Goal: Task Accomplishment & Management: Use online tool/utility

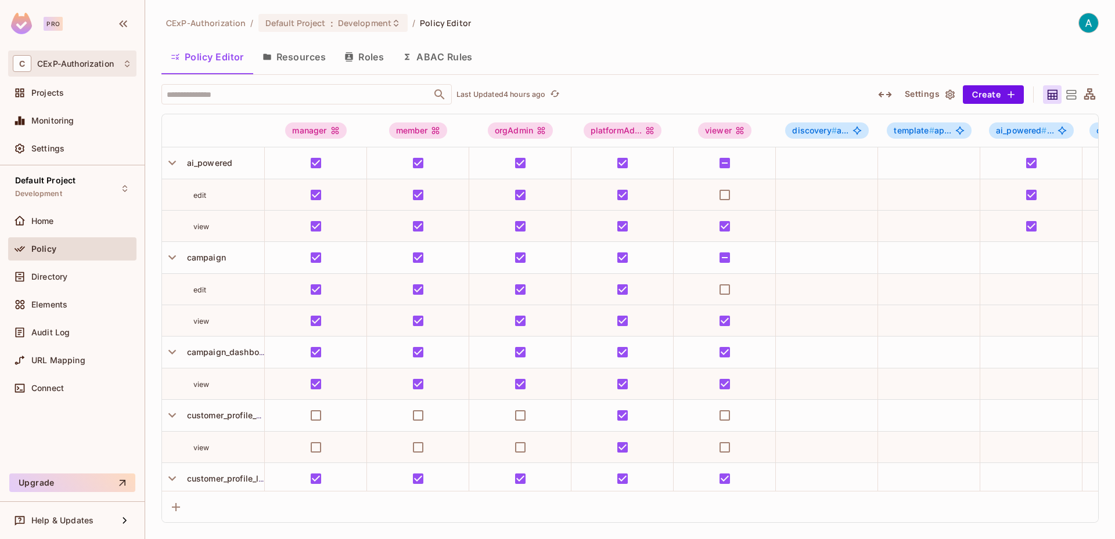
click at [66, 74] on div "C CExP-Authorization" at bounding box center [72, 64] width 128 height 26
click at [16, 24] on div at bounding box center [557, 269] width 1115 height 539
click at [179, 23] on span "CExP-Authorization" at bounding box center [206, 22] width 80 height 11
click at [80, 60] on span "CExP-Authorization" at bounding box center [75, 63] width 77 height 9
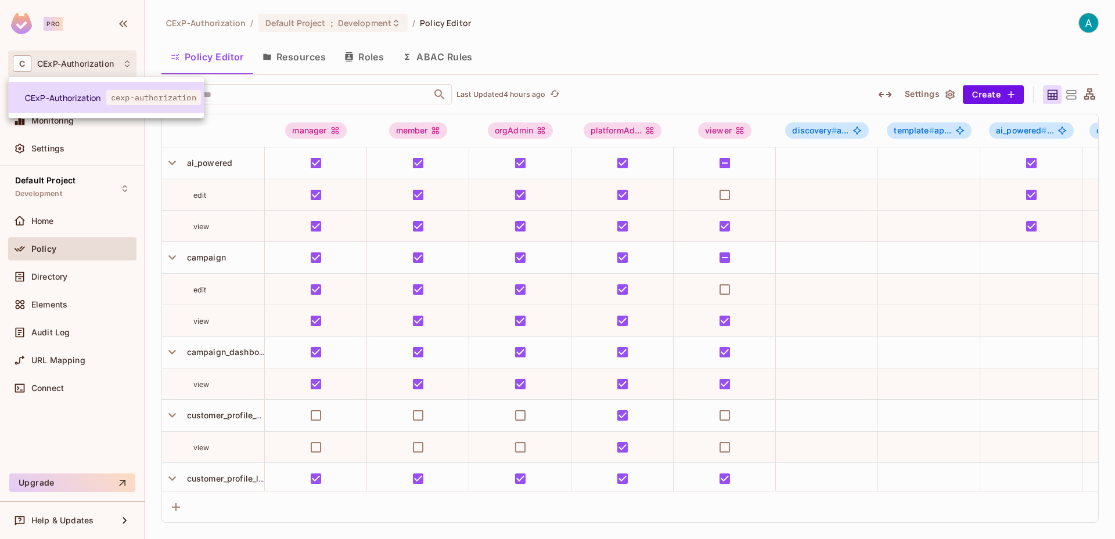
click at [67, 104] on li "CExP-Authorization cexp-authorization" at bounding box center [106, 97] width 195 height 31
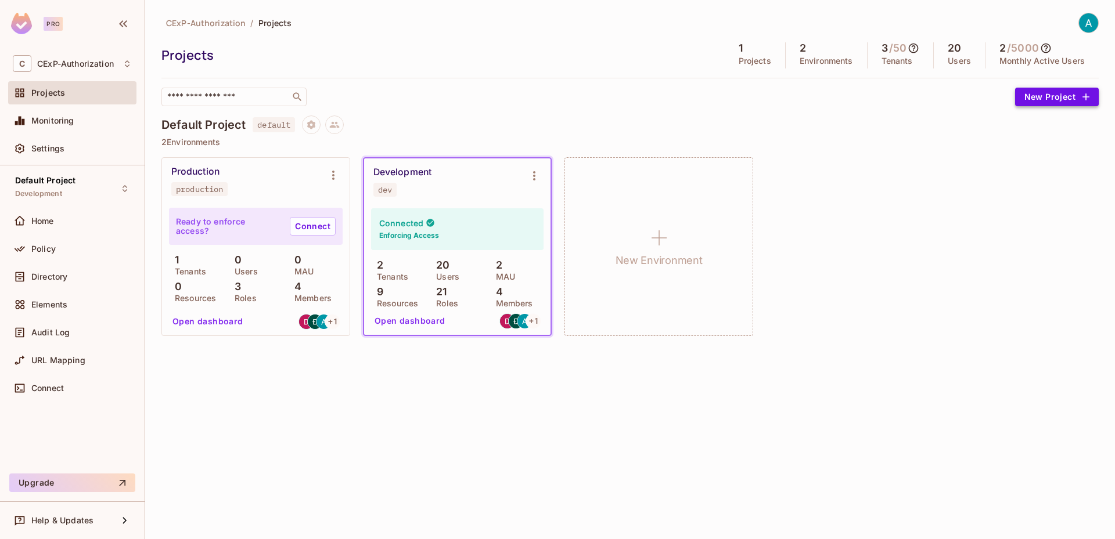
click at [1038, 105] on button "New Project" at bounding box center [1057, 97] width 84 height 19
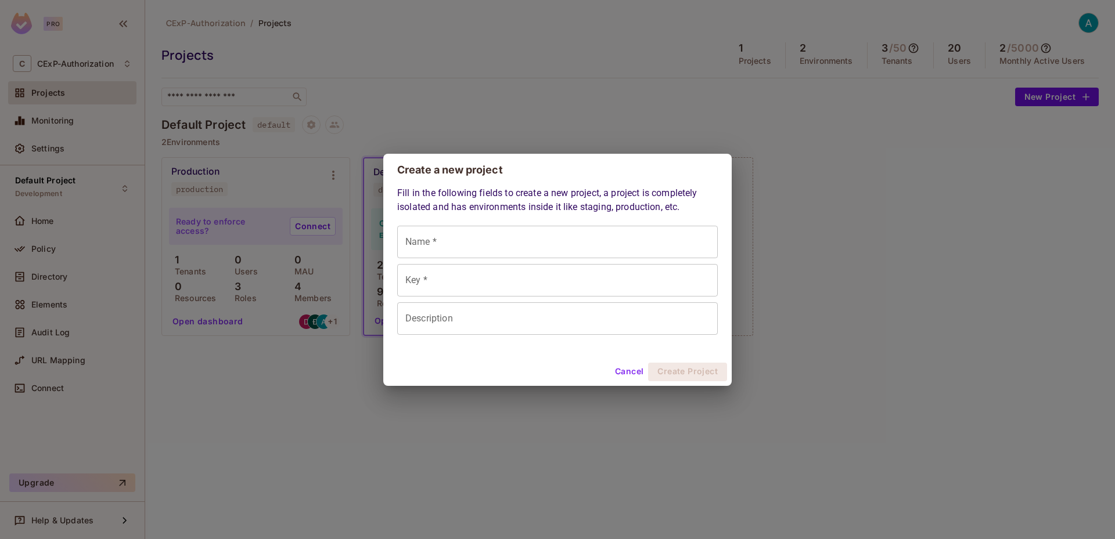
click at [904, 151] on div "Create a new project Fill in the following fields to create a new project, a pr…" at bounding box center [557, 269] width 1115 height 539
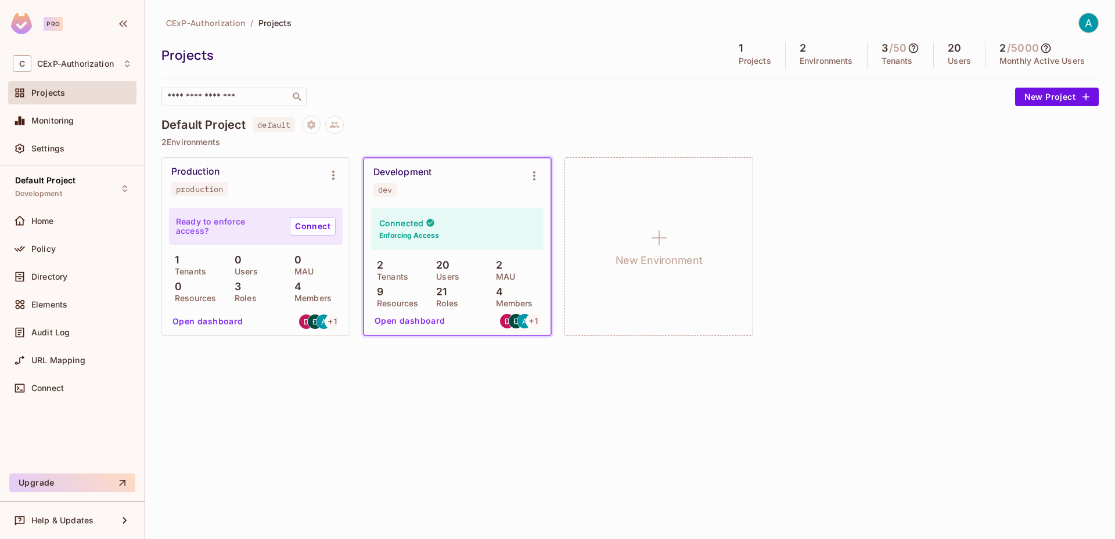
click at [1077, 19] on div at bounding box center [1083, 23] width 31 height 20
click at [1085, 21] on img at bounding box center [1088, 22] width 19 height 19
click at [792, 124] on div at bounding box center [557, 269] width 1115 height 539
click at [41, 68] on span "CExP-Authorization" at bounding box center [75, 63] width 77 height 9
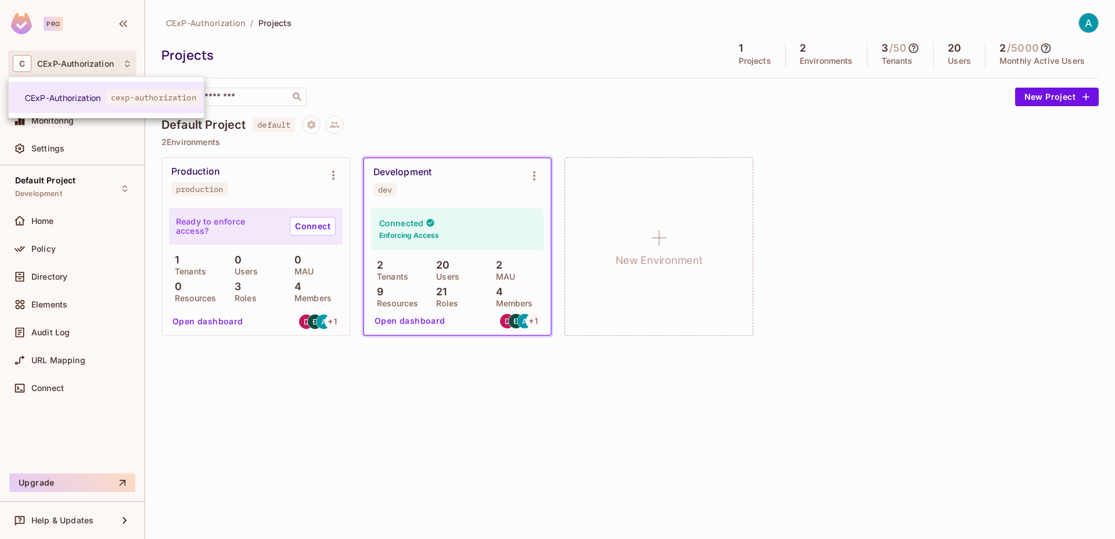
click at [124, 26] on div at bounding box center [557, 269] width 1115 height 539
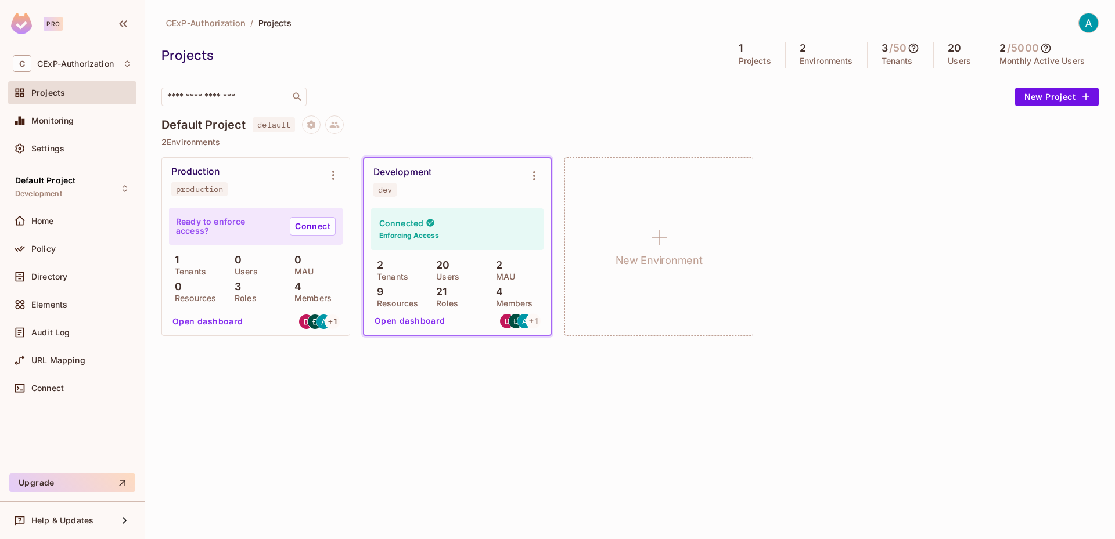
click at [124, 26] on icon "button" at bounding box center [123, 24] width 14 height 14
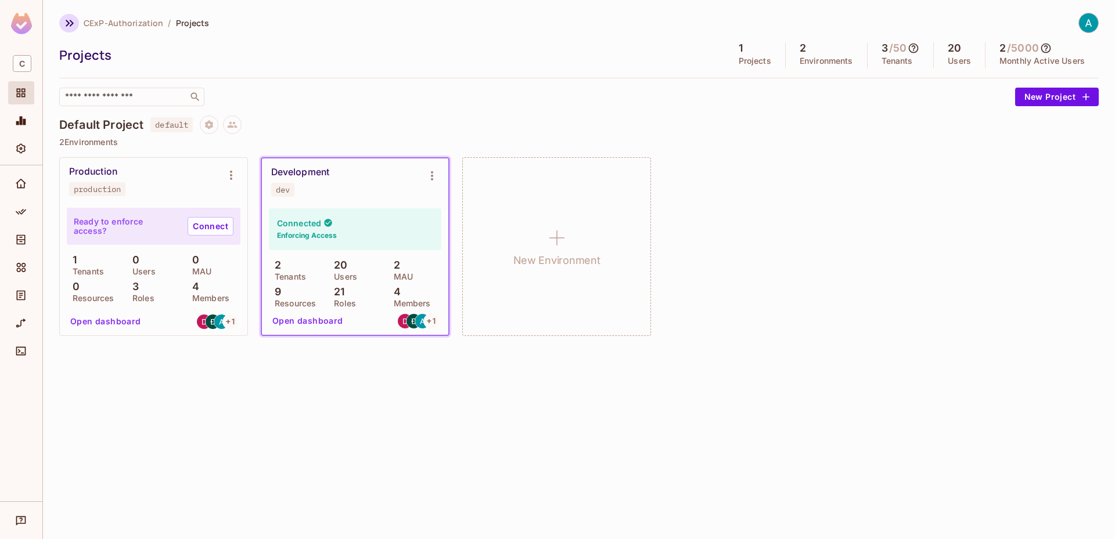
click at [66, 23] on icon "button" at bounding box center [70, 23] width 14 height 14
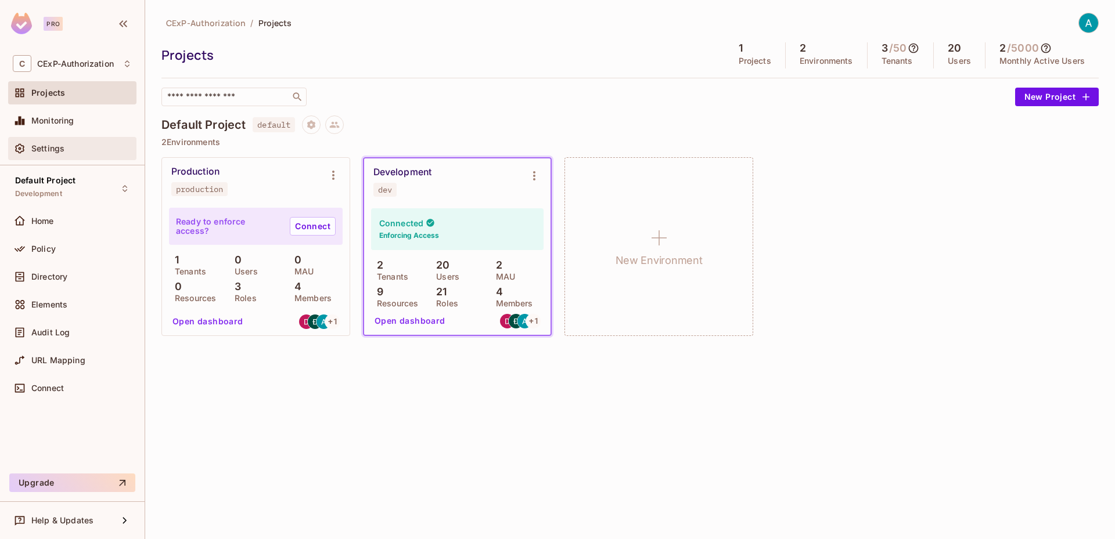
click at [44, 147] on span "Settings" at bounding box center [47, 148] width 33 height 9
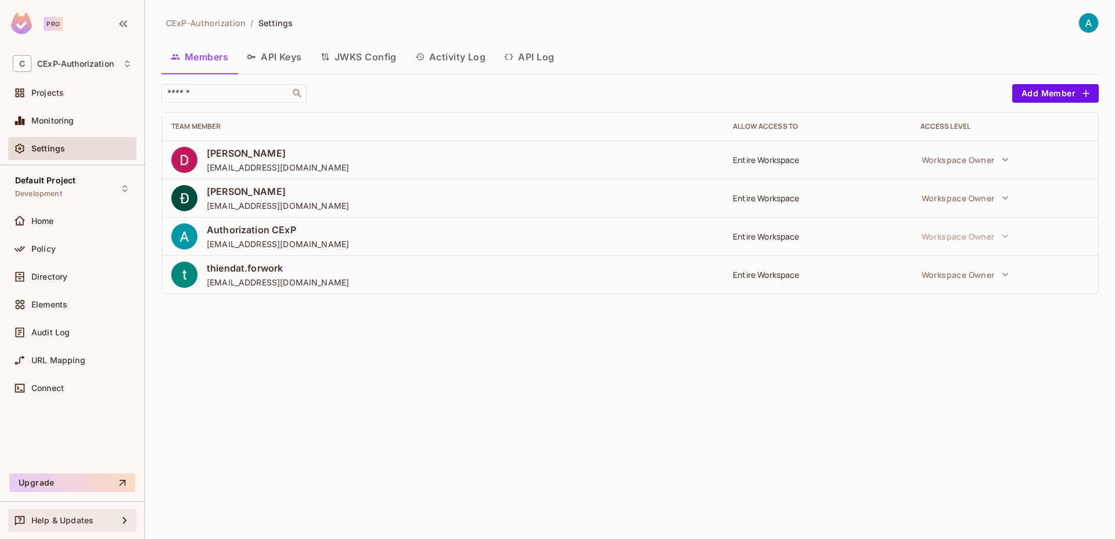
click at [73, 529] on div "Help & Updates" at bounding box center [72, 520] width 128 height 23
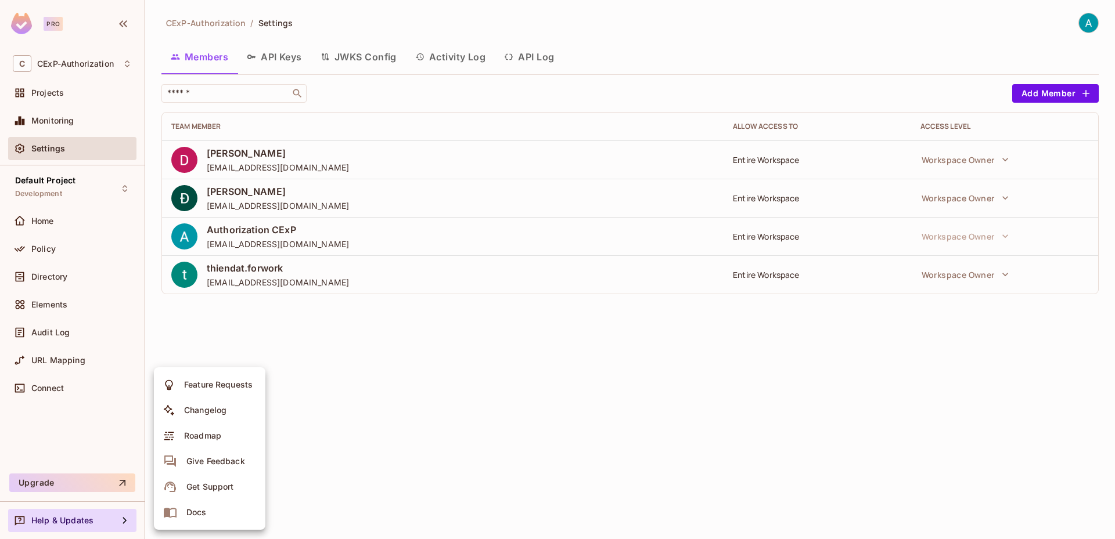
click at [367, 358] on div at bounding box center [557, 269] width 1115 height 539
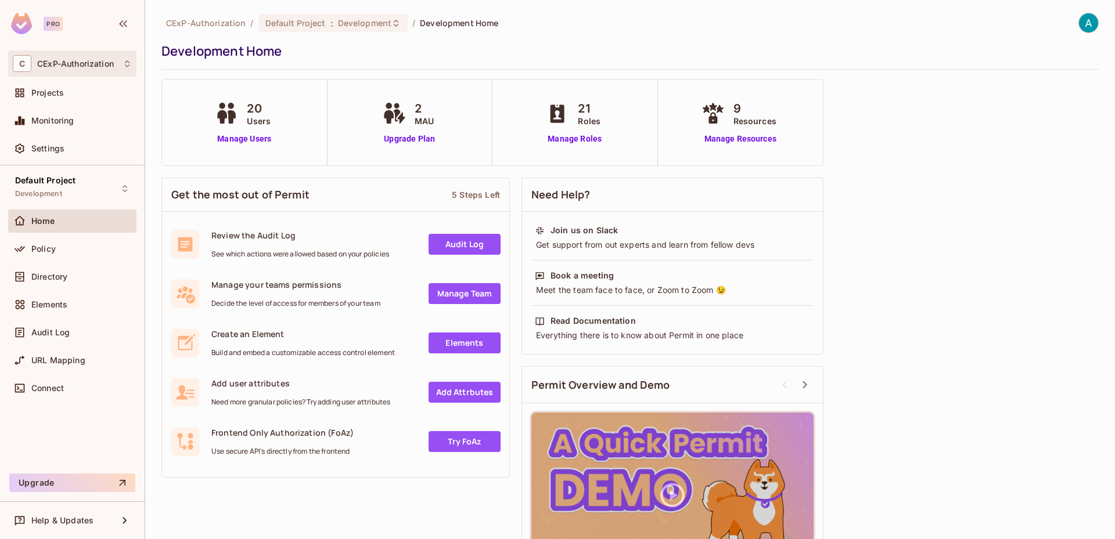
click at [123, 66] on icon at bounding box center [127, 63] width 9 height 9
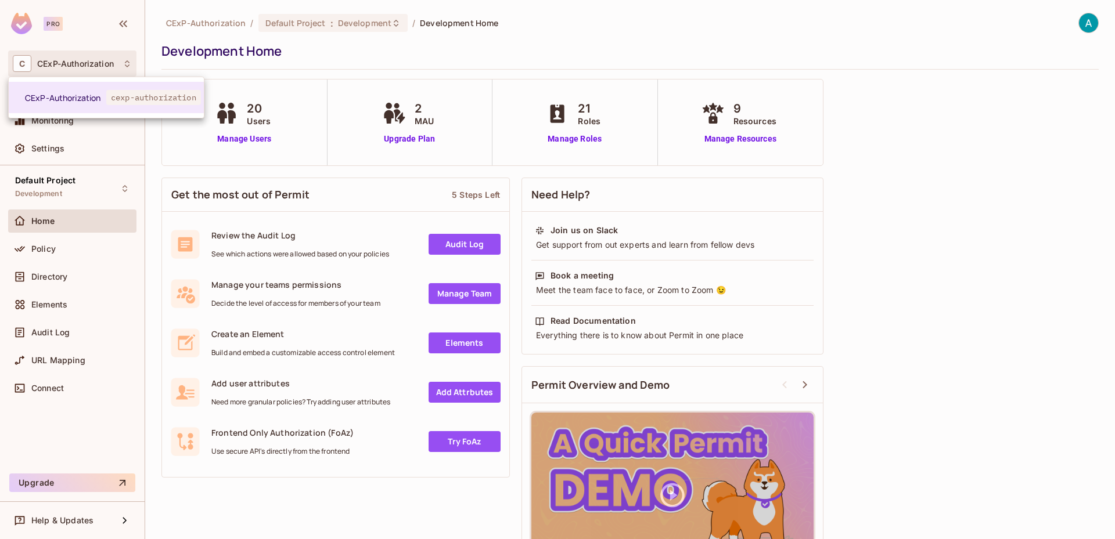
click at [123, 66] on div at bounding box center [557, 269] width 1115 height 539
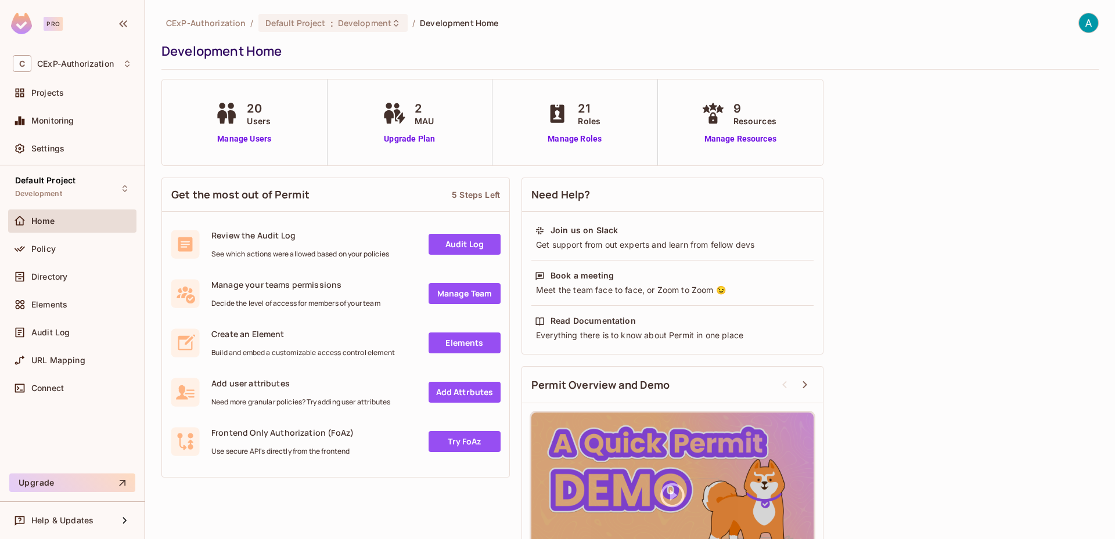
click at [1081, 24] on img at bounding box center [1088, 22] width 19 height 19
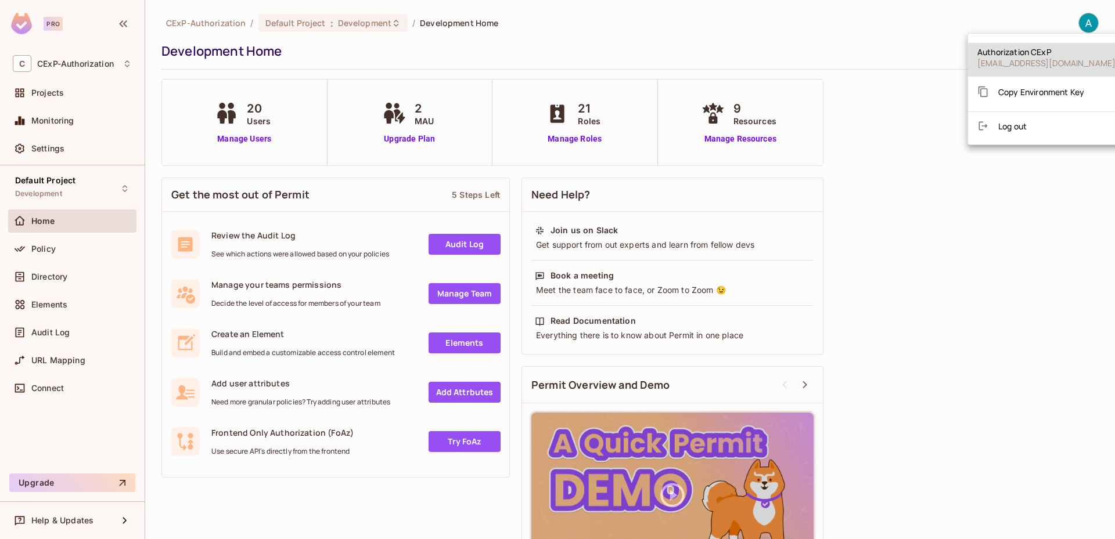
click at [1081, 24] on div at bounding box center [557, 269] width 1115 height 539
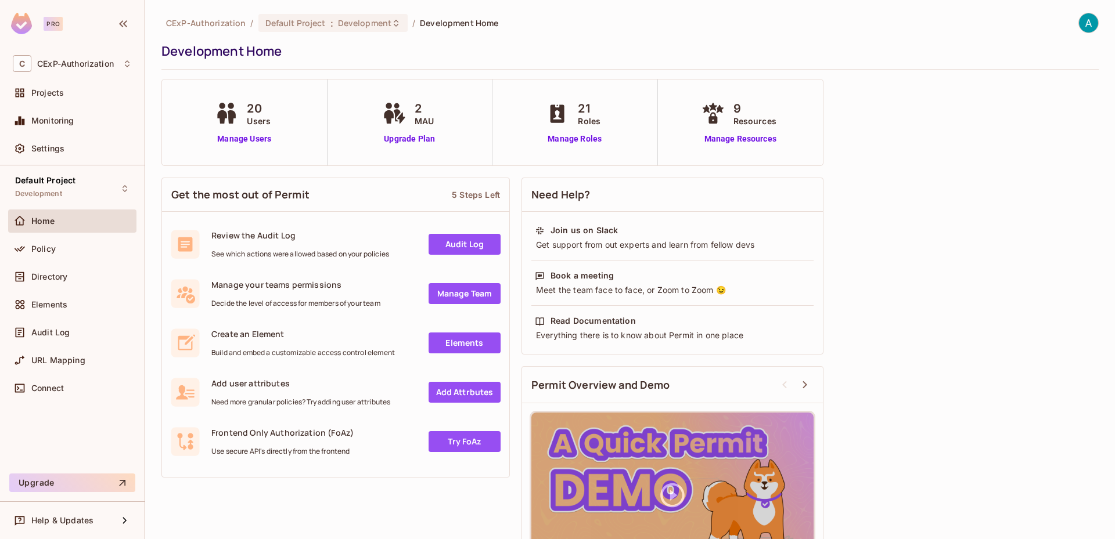
scroll to position [58, 0]
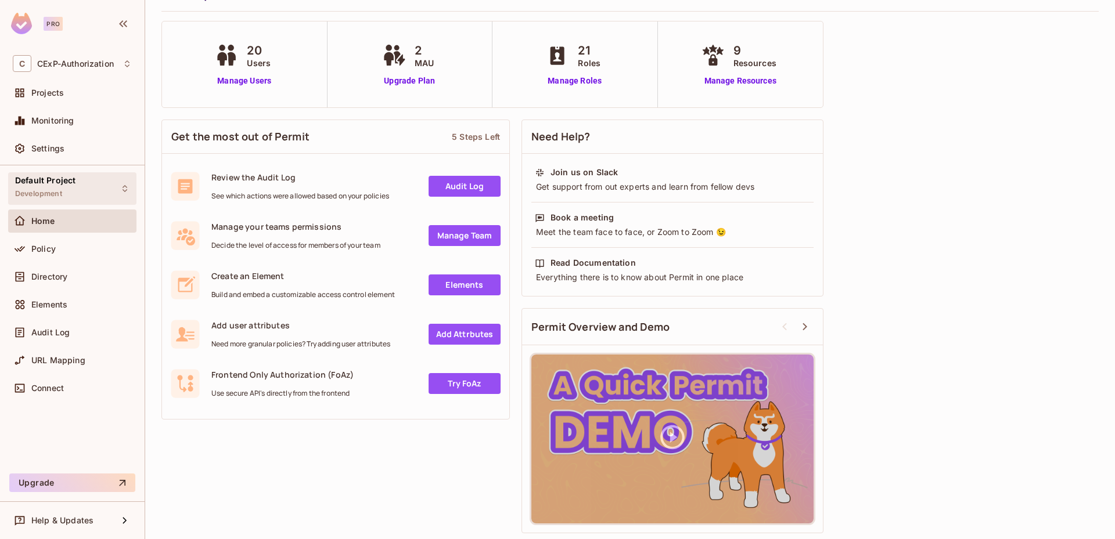
click at [59, 190] on span "Development" at bounding box center [38, 193] width 47 height 9
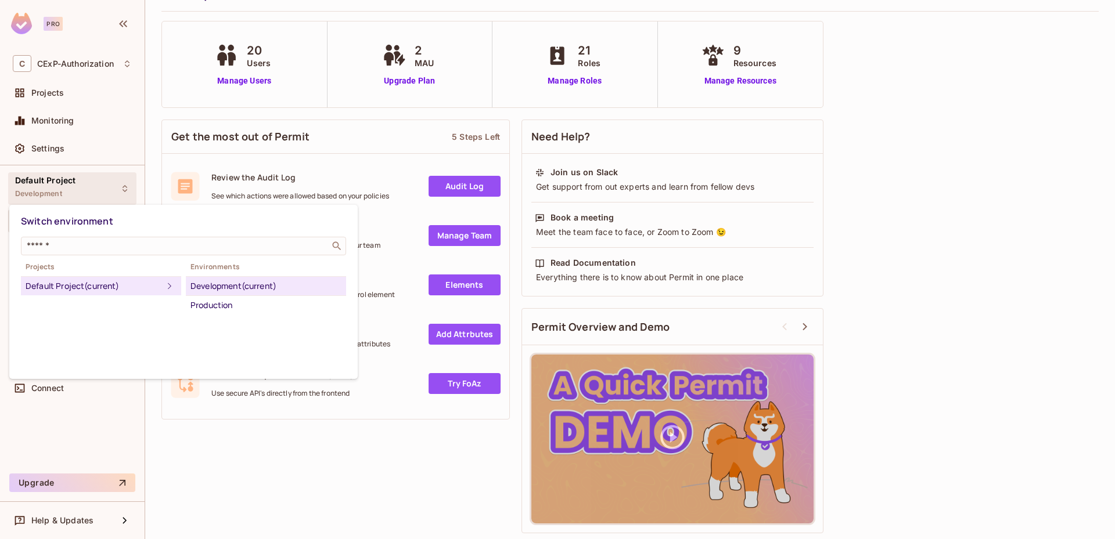
click at [59, 190] on div at bounding box center [557, 269] width 1115 height 539
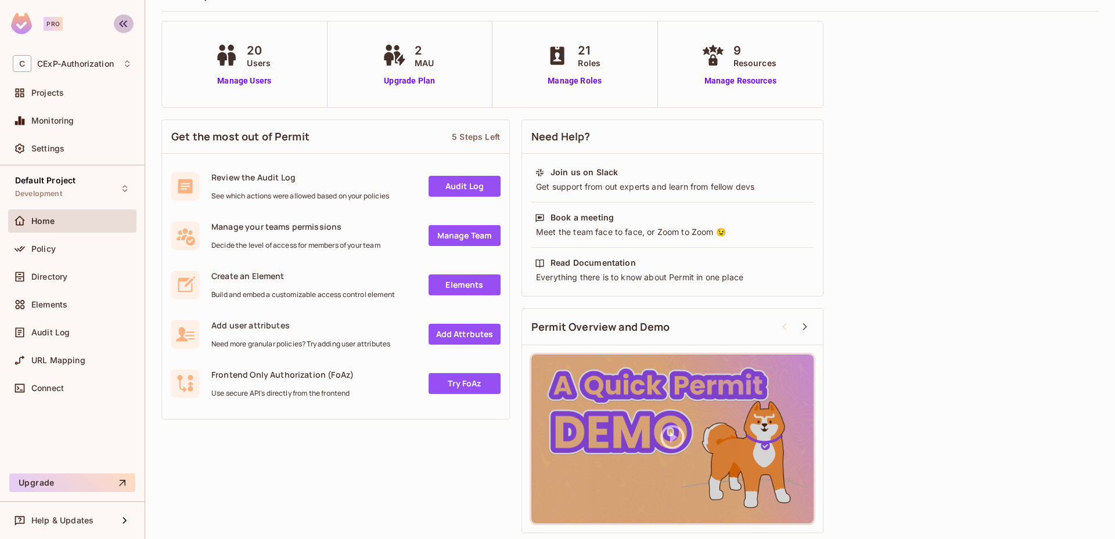
click at [121, 24] on icon "button" at bounding box center [123, 24] width 14 height 14
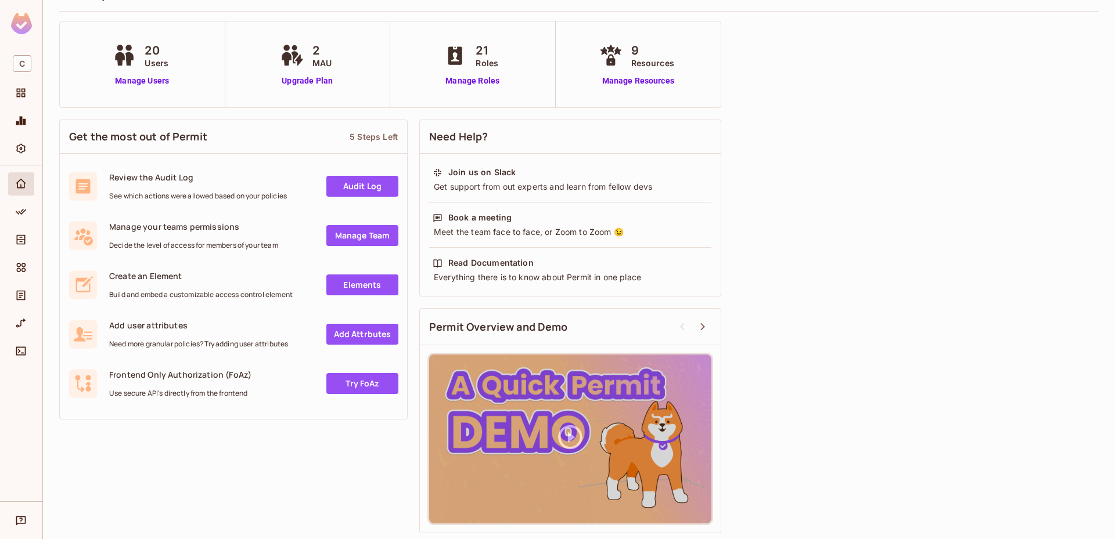
click at [26, 28] on img at bounding box center [21, 23] width 21 height 21
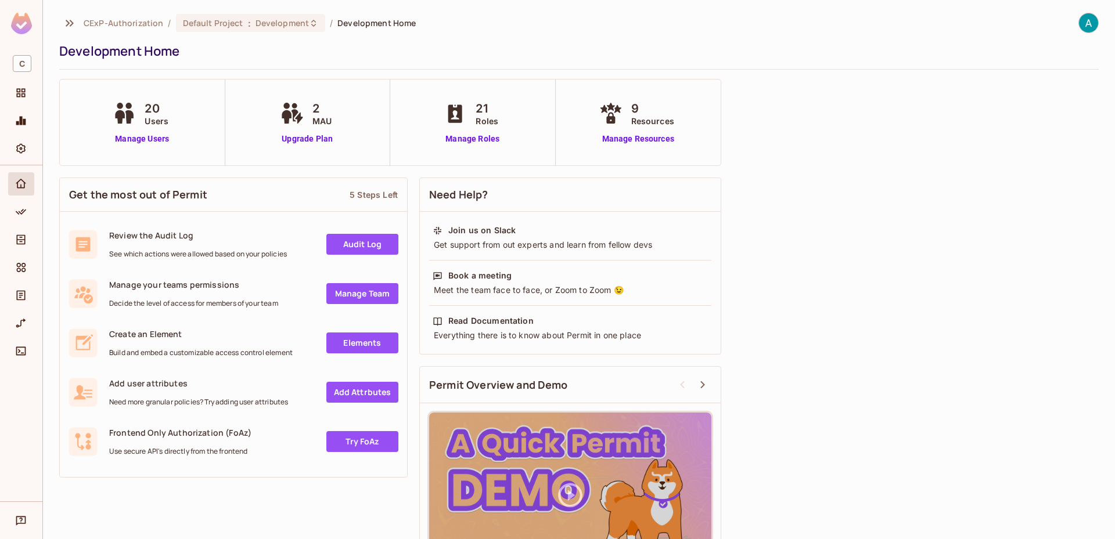
click at [26, 28] on img at bounding box center [21, 23] width 21 height 21
click at [72, 19] on icon "button" at bounding box center [70, 23] width 14 height 14
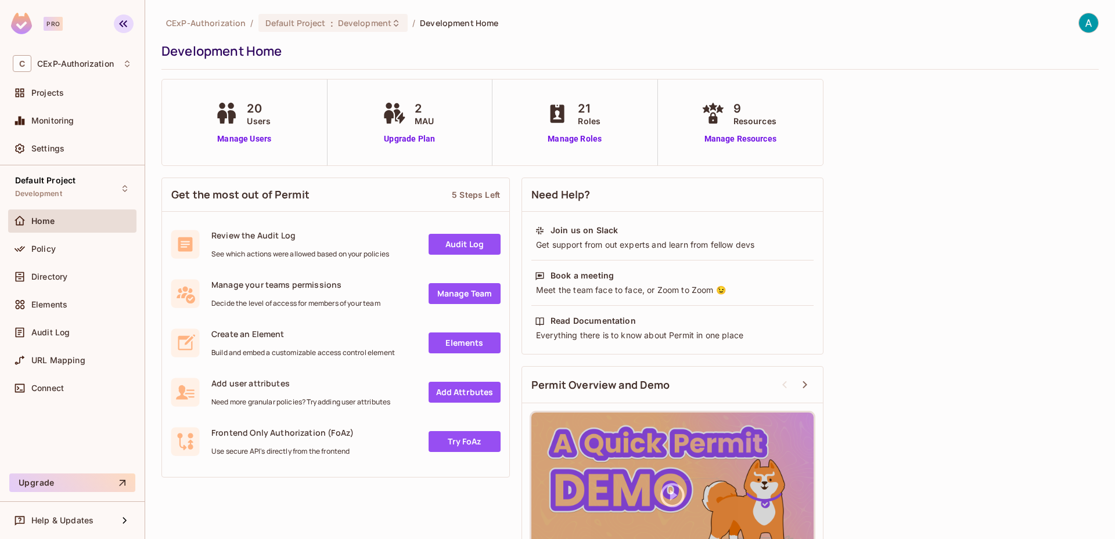
click at [116, 22] on icon "button" at bounding box center [123, 24] width 14 height 14
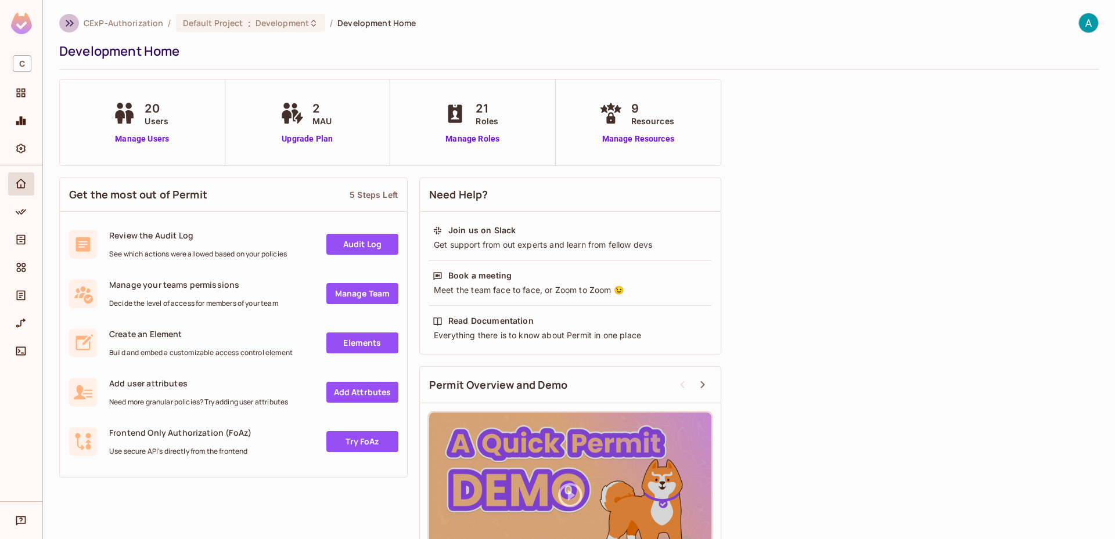
click at [69, 26] on icon "button" at bounding box center [70, 23] width 14 height 14
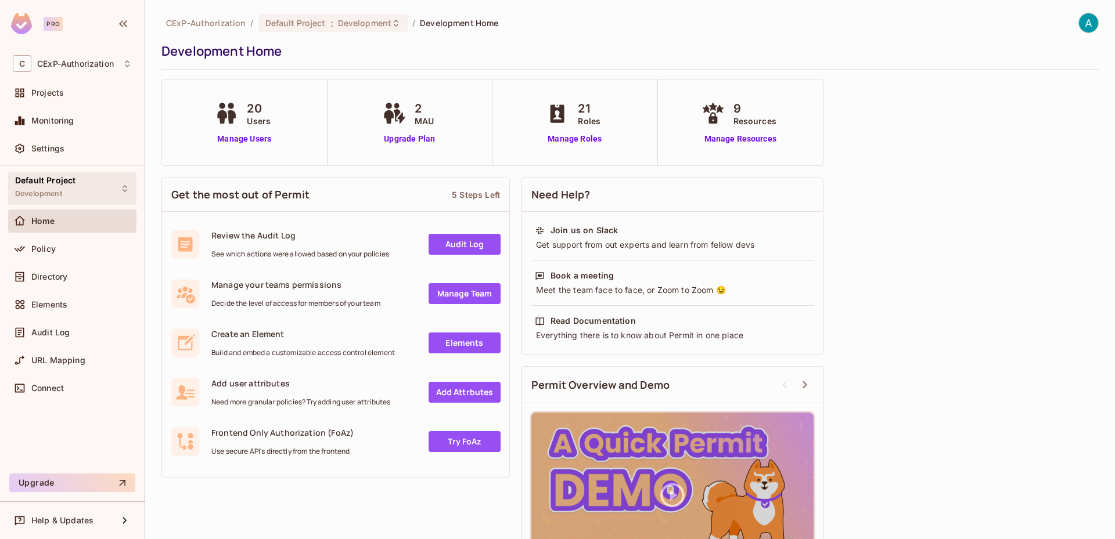
click at [86, 182] on div "Default Project Development" at bounding box center [72, 188] width 128 height 32
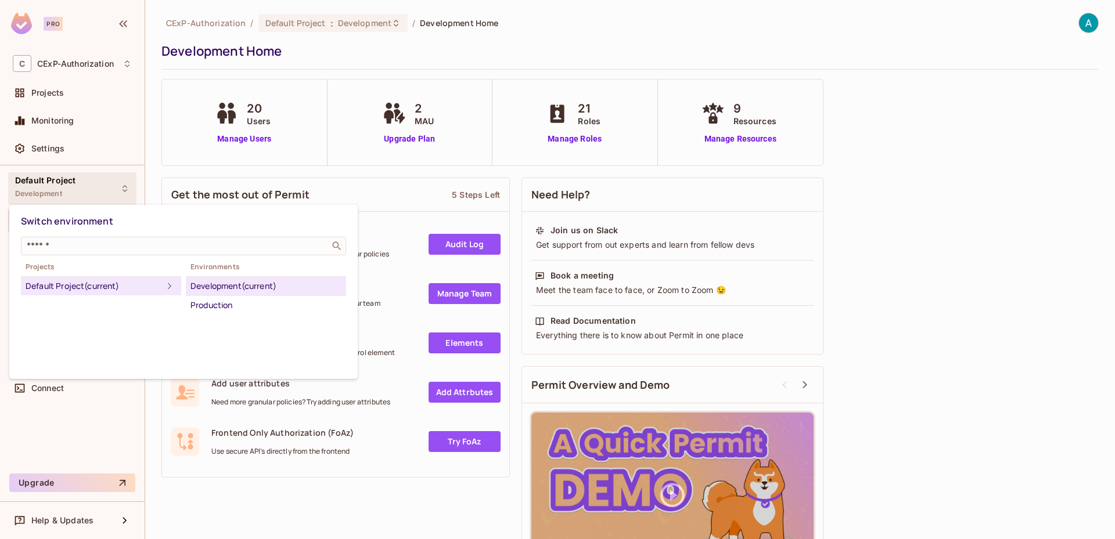
click at [70, 148] on div at bounding box center [557, 269] width 1115 height 539
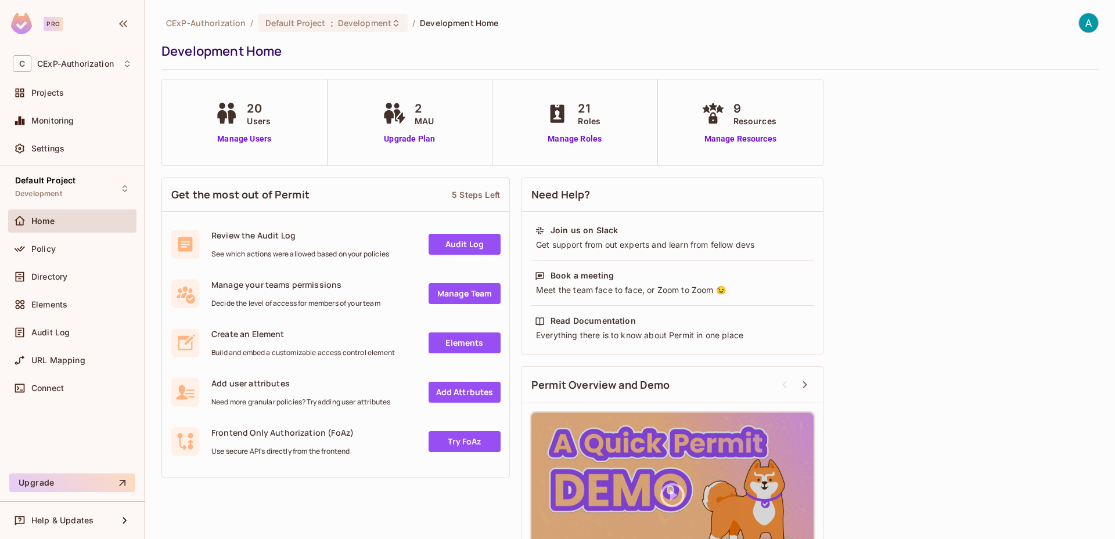
click at [69, 147] on div "Settings" at bounding box center [81, 148] width 100 height 9
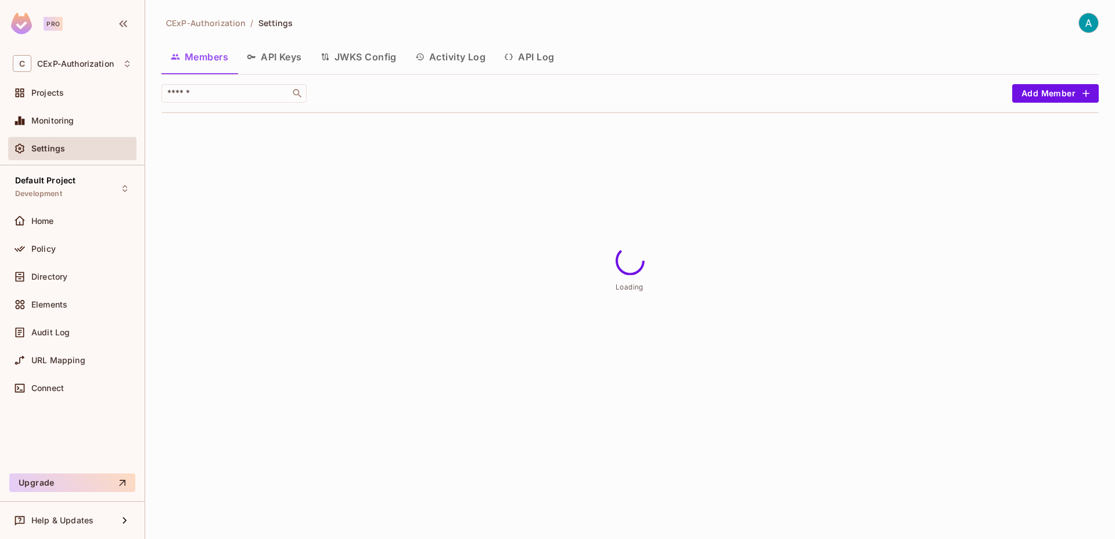
click at [366, 370] on div "CExP-Authorization / Settings Members API Keys JWKS Config Activity Log API Log…" at bounding box center [630, 269] width 970 height 539
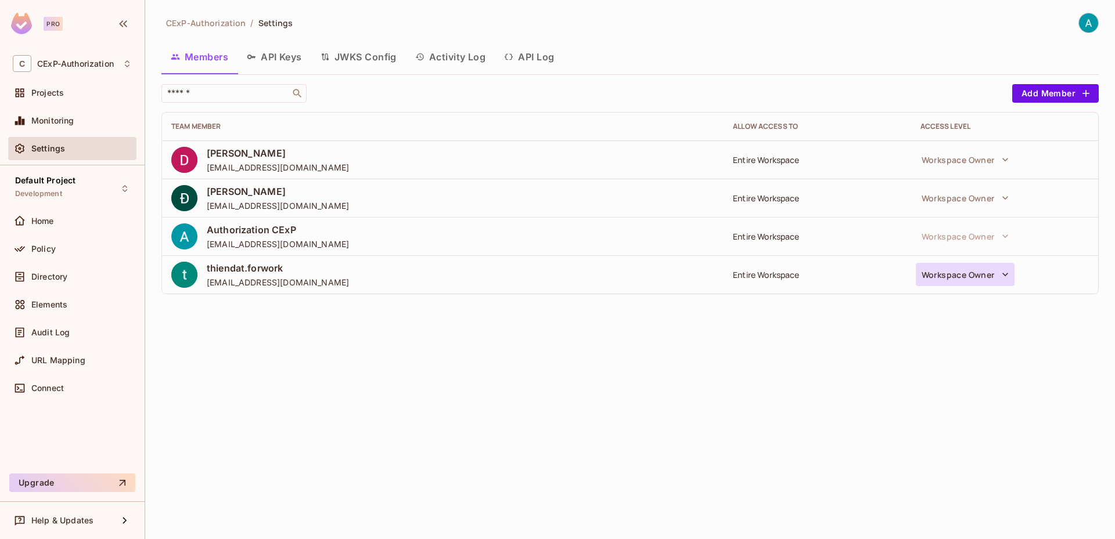
click at [966, 274] on button "Workspace Owner" at bounding box center [965, 274] width 99 height 23
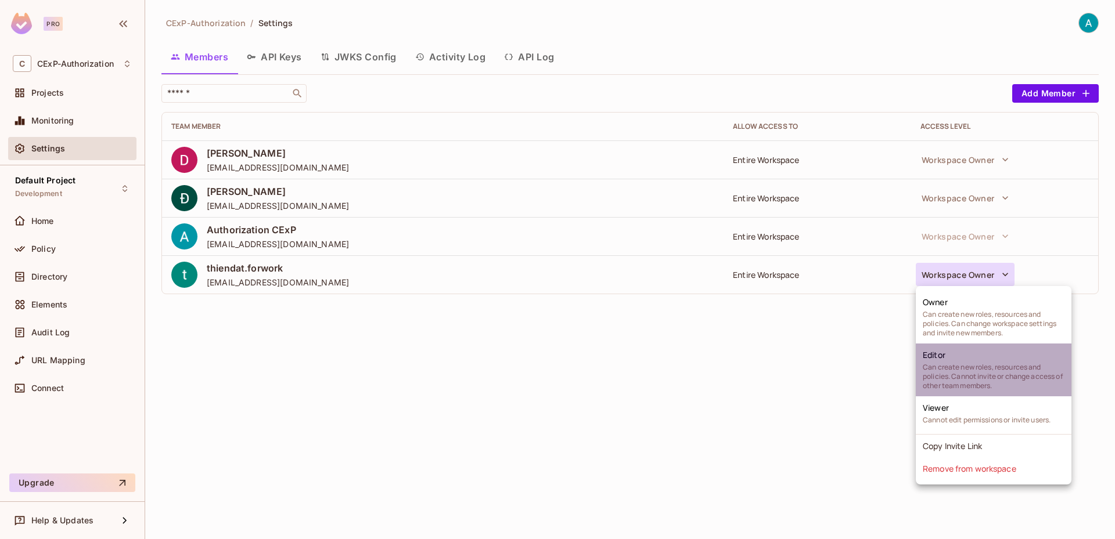
click at [953, 354] on li "Editor Can create new roles, resources and policies. Cannot invite or change ac…" at bounding box center [994, 370] width 156 height 53
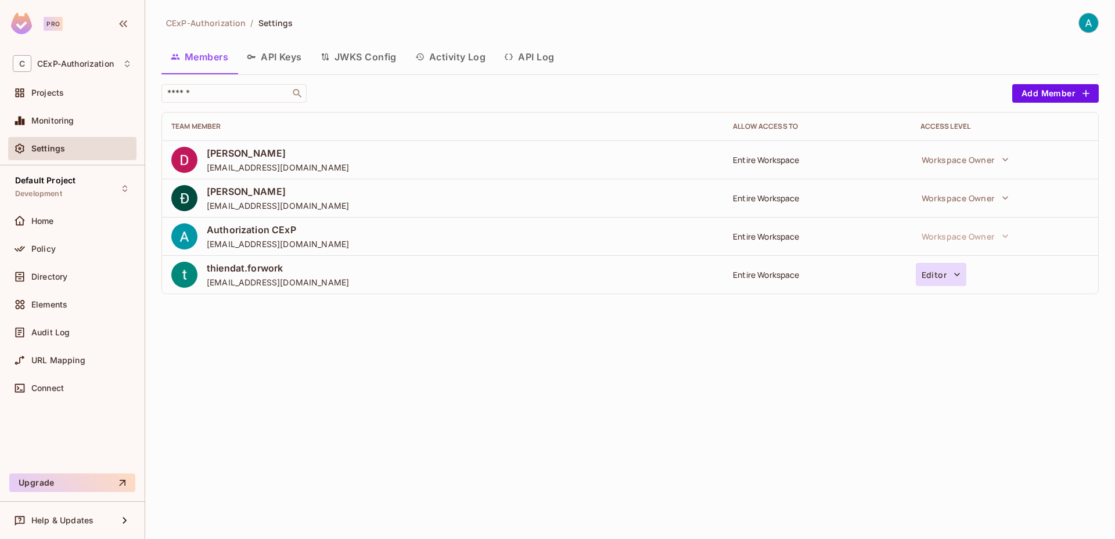
click at [958, 276] on icon "button" at bounding box center [957, 275] width 12 height 12
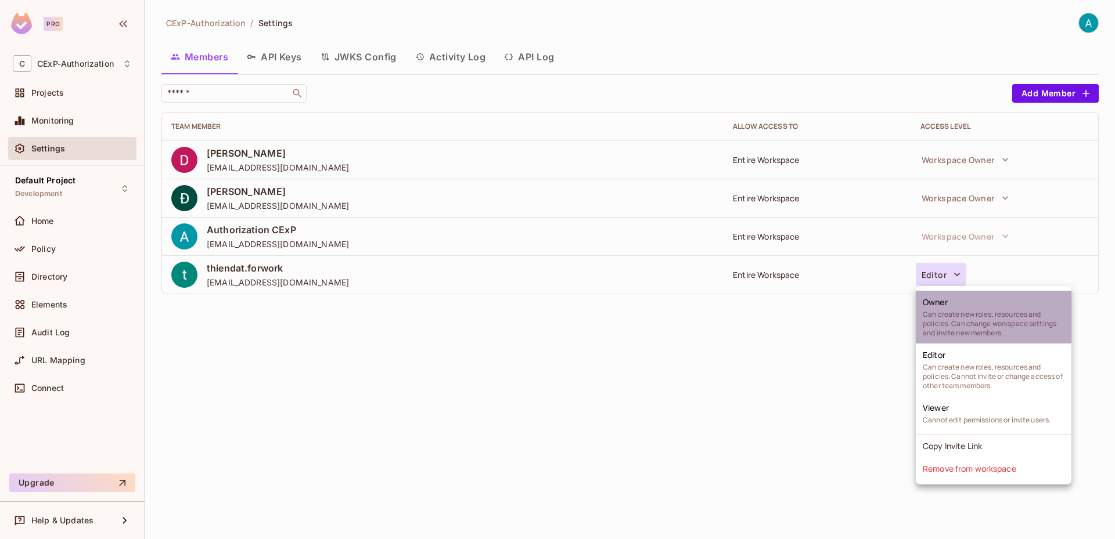
click at [945, 320] on span "Can create new roles, resources and policies. Can change workspace settings and…" at bounding box center [994, 324] width 142 height 28
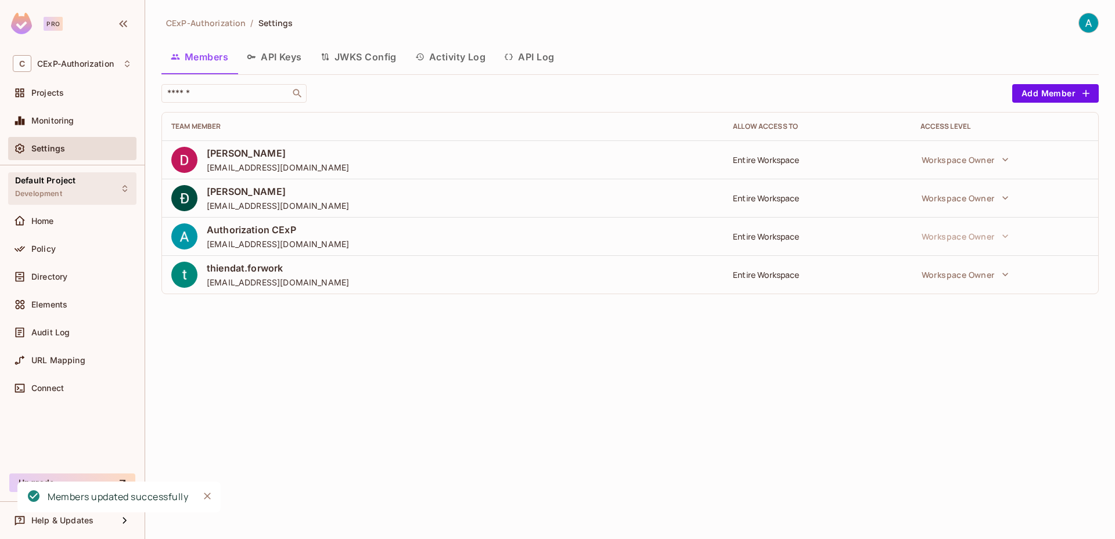
click at [83, 199] on div "Default Project Development" at bounding box center [72, 188] width 128 height 32
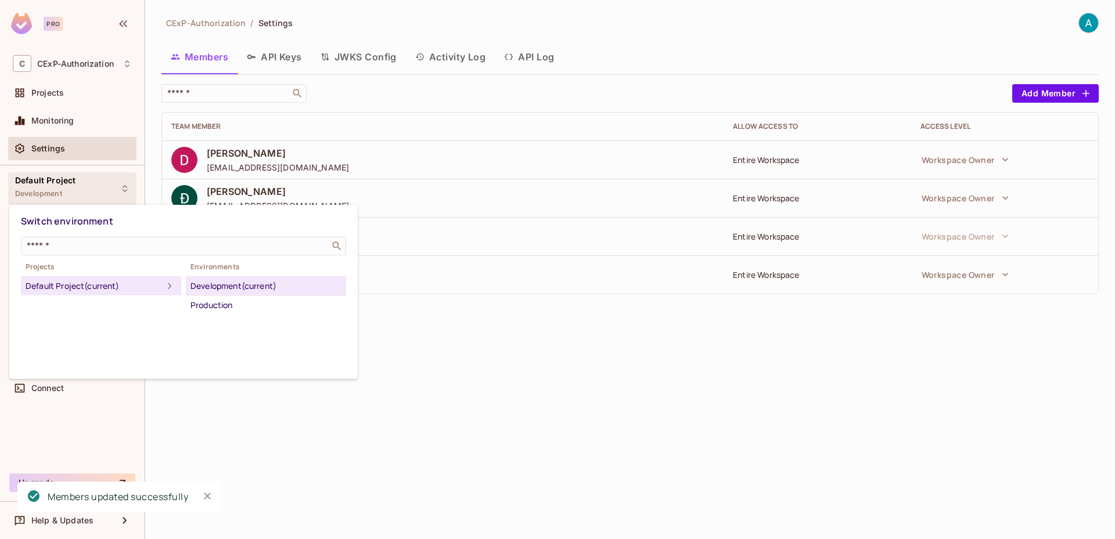
click at [83, 199] on div at bounding box center [557, 269] width 1115 height 539
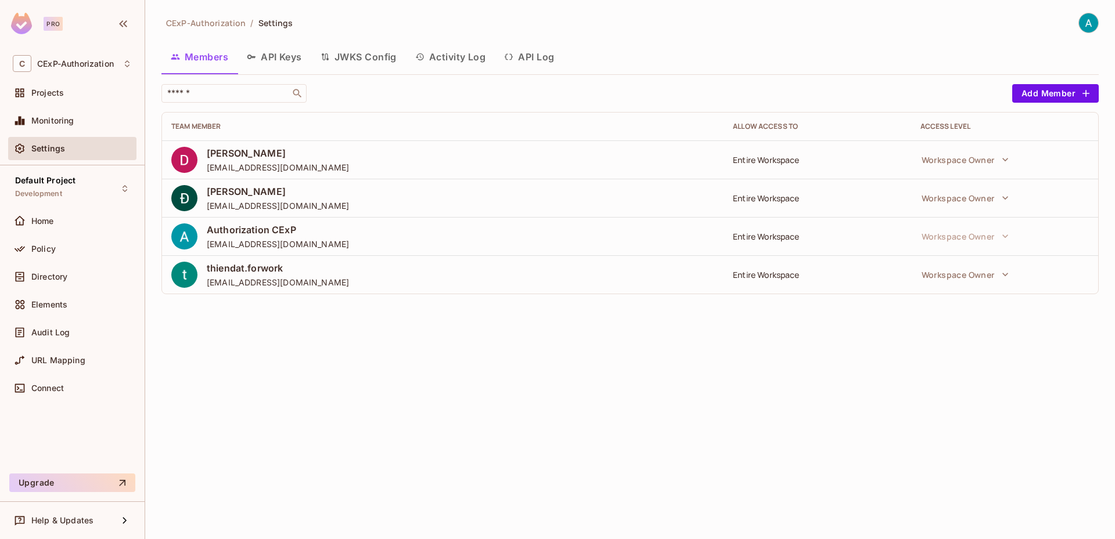
click at [26, 24] on img at bounding box center [21, 23] width 21 height 21
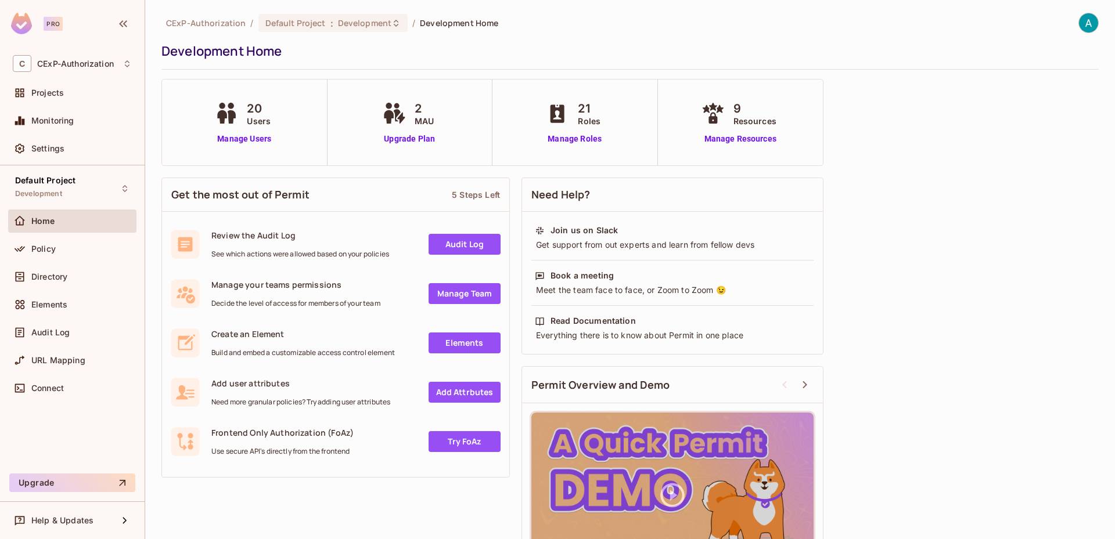
click at [26, 24] on img at bounding box center [21, 23] width 21 height 21
drag, startPoint x: 240, startPoint y: 289, endPoint x: 336, endPoint y: 300, distance: 95.9
click at [336, 300] on div "Manage your teams permissions Decide the level of access for members of your te…" at bounding box center [295, 293] width 169 height 29
click at [336, 300] on span "Decide the level of access for members of your team" at bounding box center [295, 303] width 169 height 9
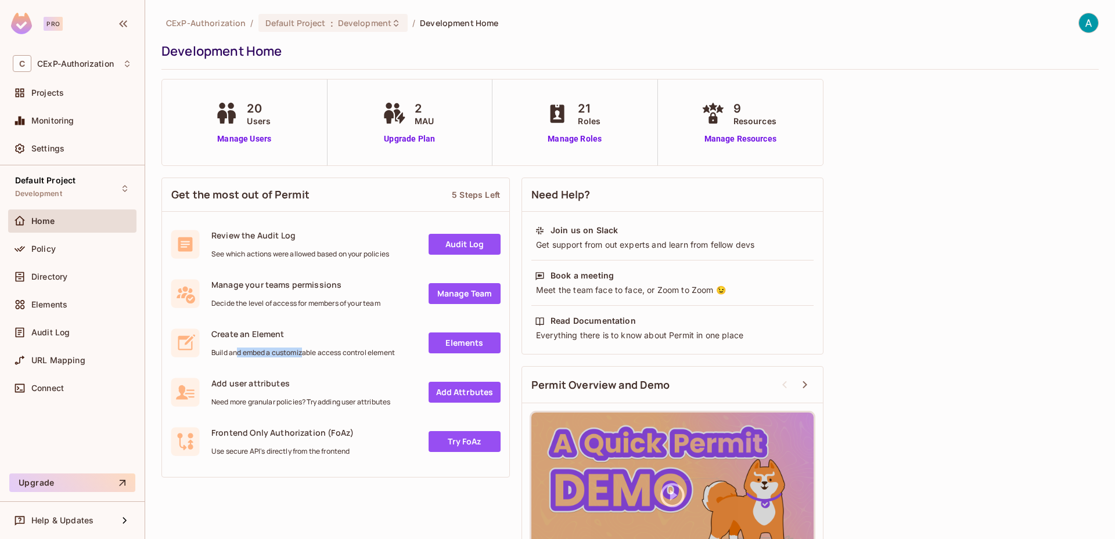
drag, startPoint x: 236, startPoint y: 355, endPoint x: 305, endPoint y: 357, distance: 69.7
click at [305, 357] on span "Build and embed a customizable access control element" at bounding box center [303, 352] width 184 height 9
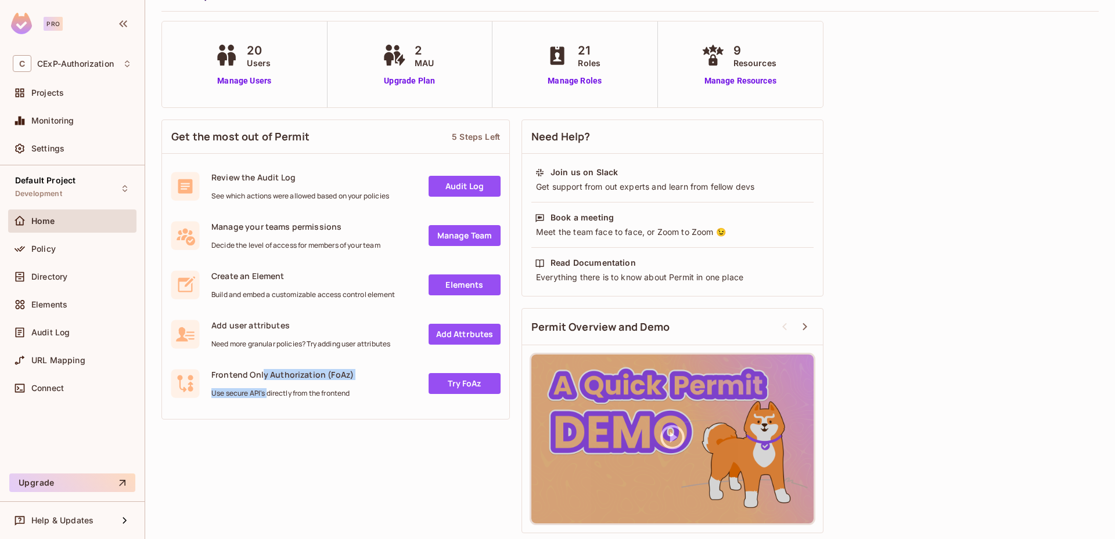
drag, startPoint x: 264, startPoint y: 376, endPoint x: 269, endPoint y: 393, distance: 17.6
click at [269, 393] on div "Frontend Only Authorization (FoAz) Use secure API's directly from the frontend" at bounding box center [282, 383] width 142 height 29
click at [269, 393] on span "Use secure API's directly from the frontend" at bounding box center [282, 393] width 142 height 9
drag, startPoint x: 256, startPoint y: 372, endPoint x: 332, endPoint y: 405, distance: 83.0
click at [332, 405] on div "Frontend Only Authorization (FoAz) Use secure API's directly from the frontend …" at bounding box center [335, 385] width 347 height 49
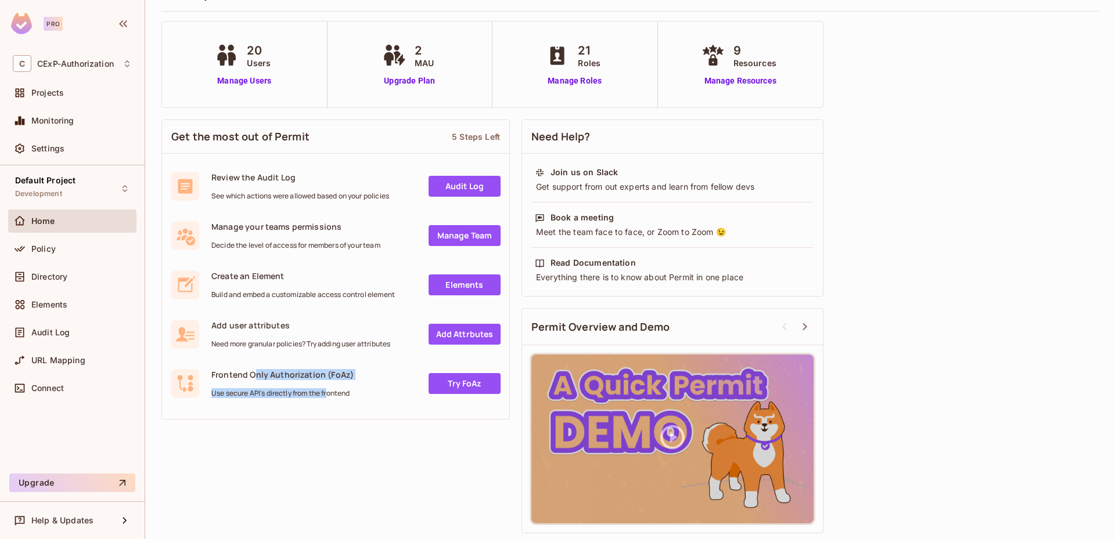
click at [332, 405] on div "Frontend Only Authorization (FoAz) Use secure API's directly from the frontend …" at bounding box center [335, 385] width 347 height 49
click at [431, 384] on link "Try FoAz" at bounding box center [465, 383] width 72 height 21
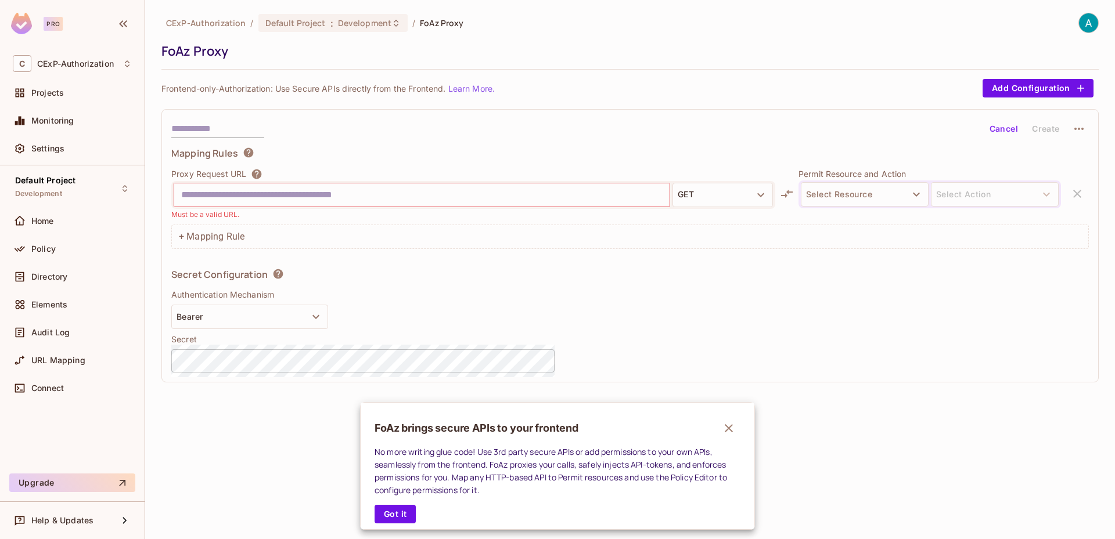
click at [843, 205] on div at bounding box center [557, 269] width 1115 height 539
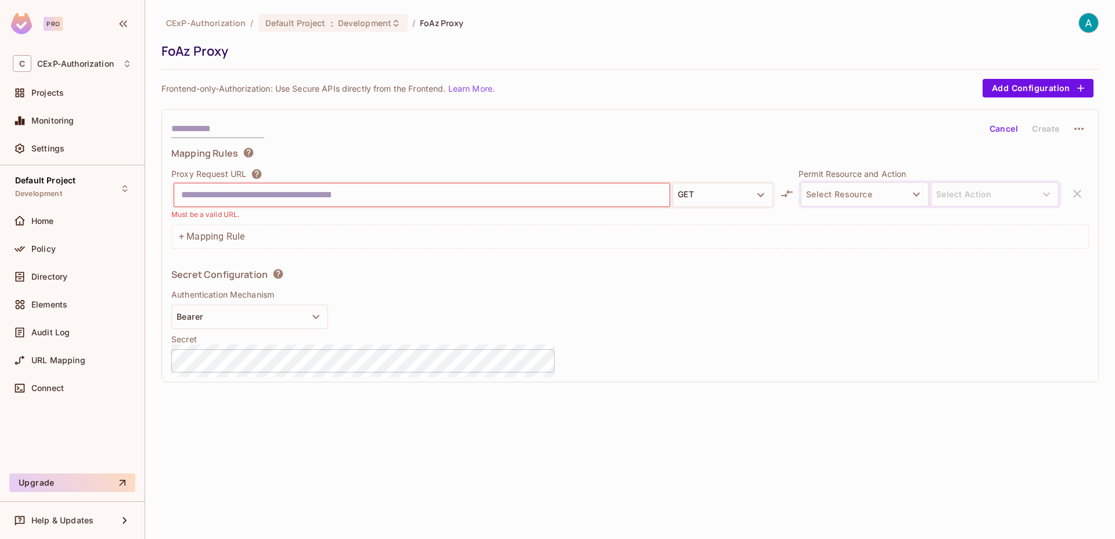
click at [847, 197] on button "Select Resource" at bounding box center [865, 194] width 128 height 24
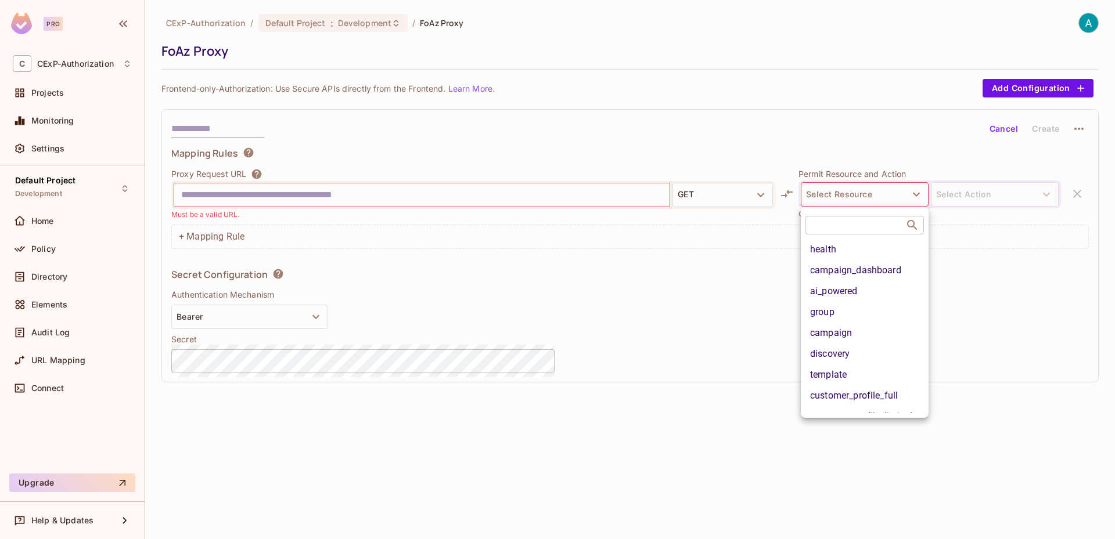
click at [847, 197] on div at bounding box center [557, 269] width 1115 height 539
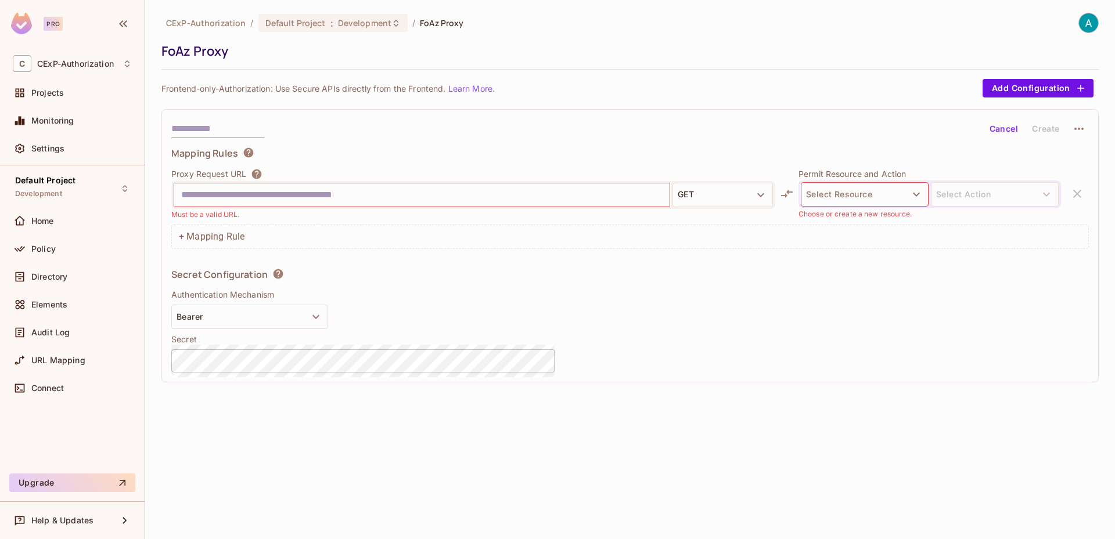
click at [17, 27] on img at bounding box center [21, 23] width 21 height 21
